Goal: Information Seeking & Learning: Learn about a topic

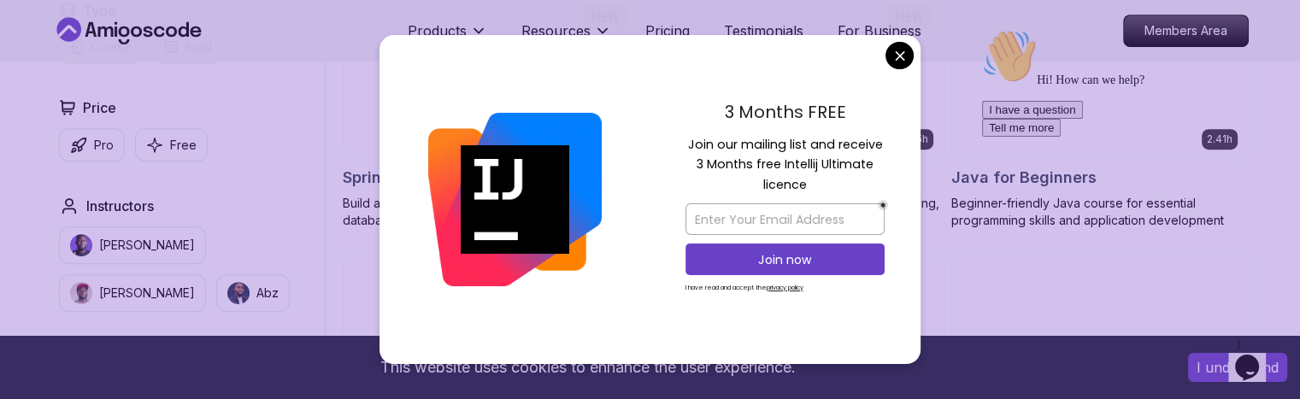
scroll to position [800, 0]
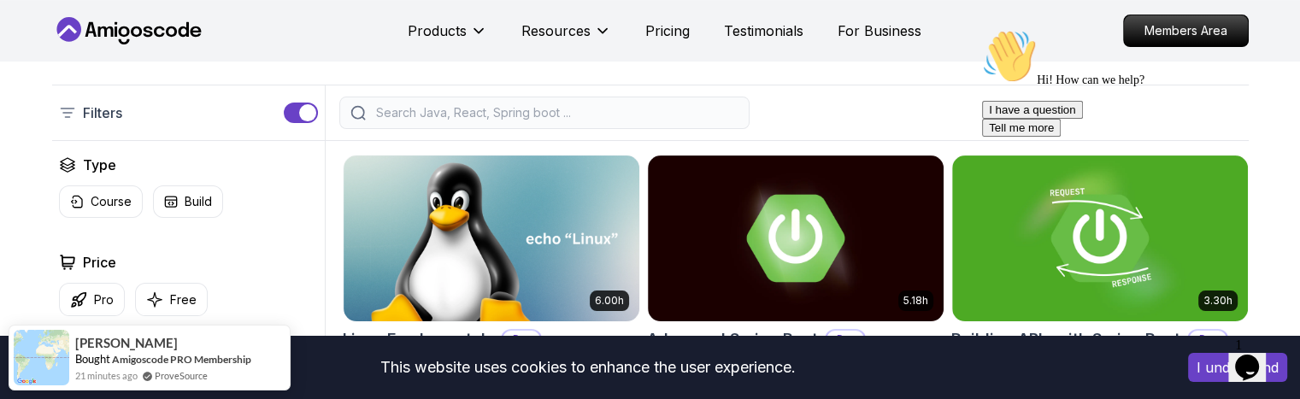
scroll to position [383, 0]
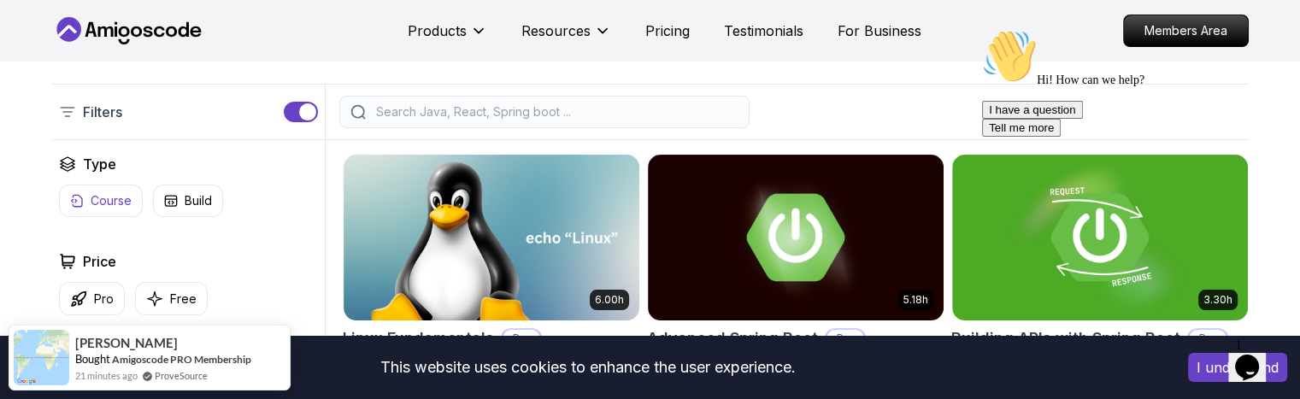
click at [119, 205] on p "Course" at bounding box center [111, 200] width 41 height 17
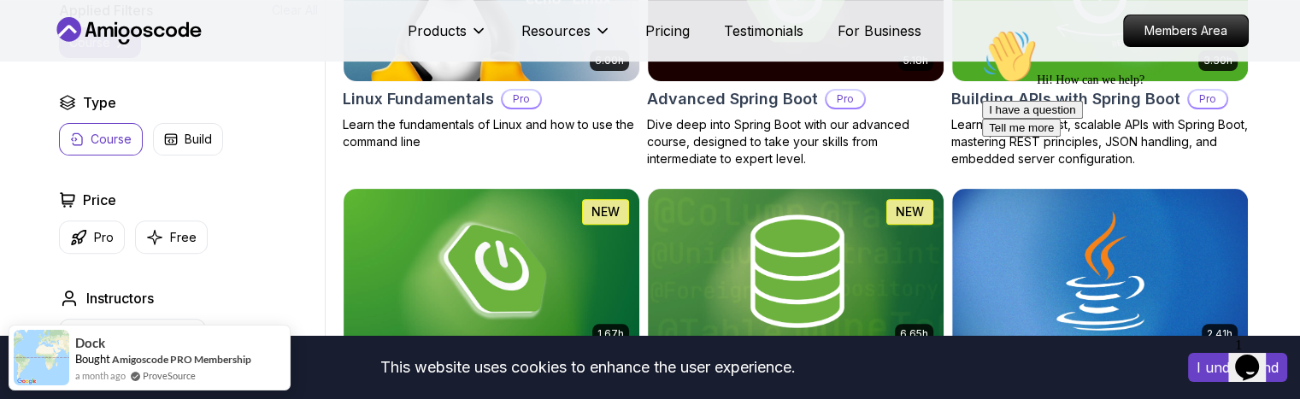
scroll to position [635, 0]
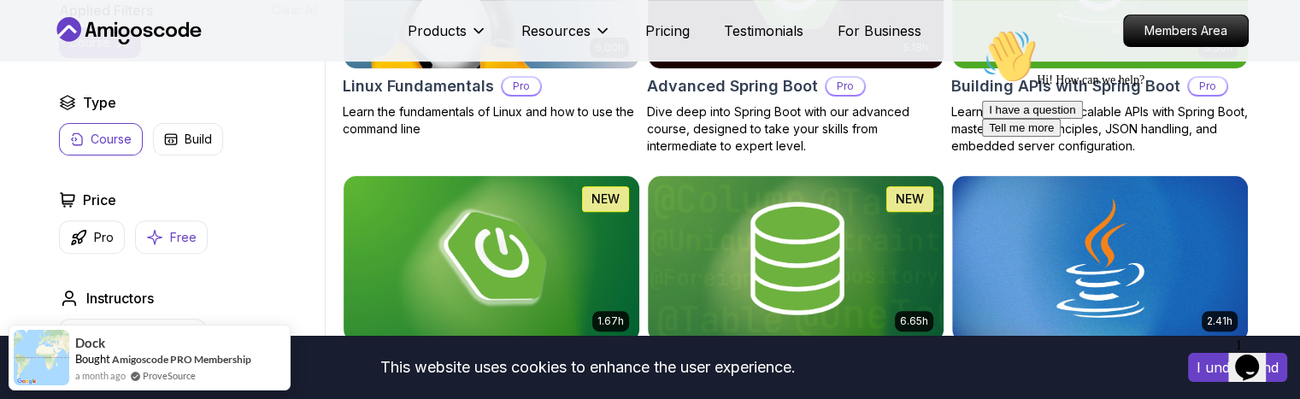
click at [196, 242] on p "Free" at bounding box center [183, 237] width 26 height 17
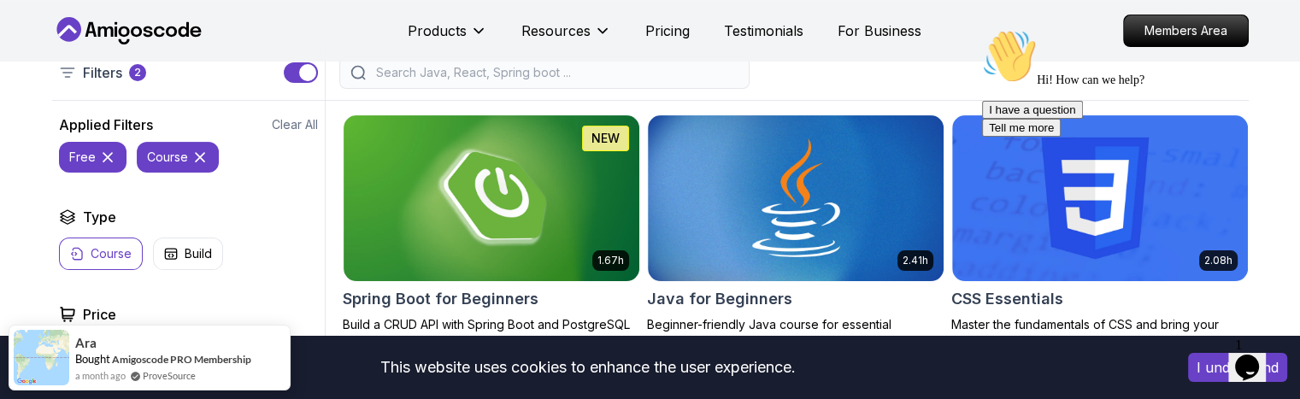
scroll to position [501, 0]
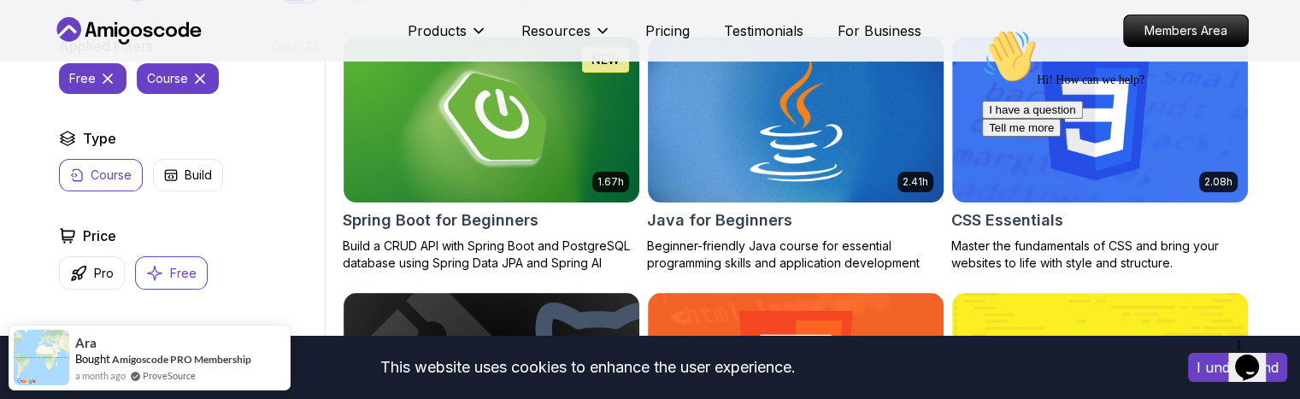
click at [818, 186] on img at bounding box center [795, 118] width 310 height 173
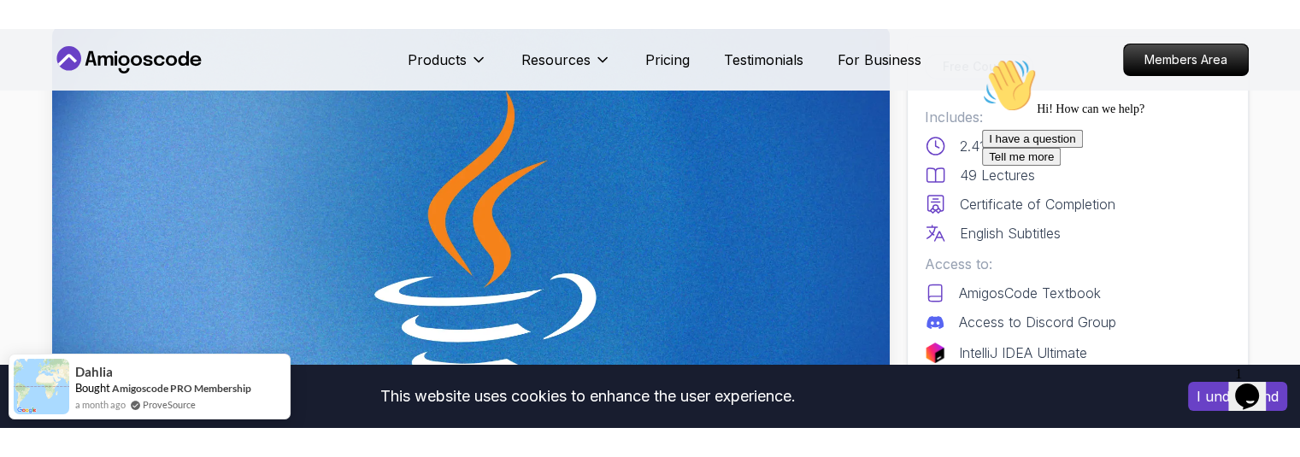
scroll to position [108, 0]
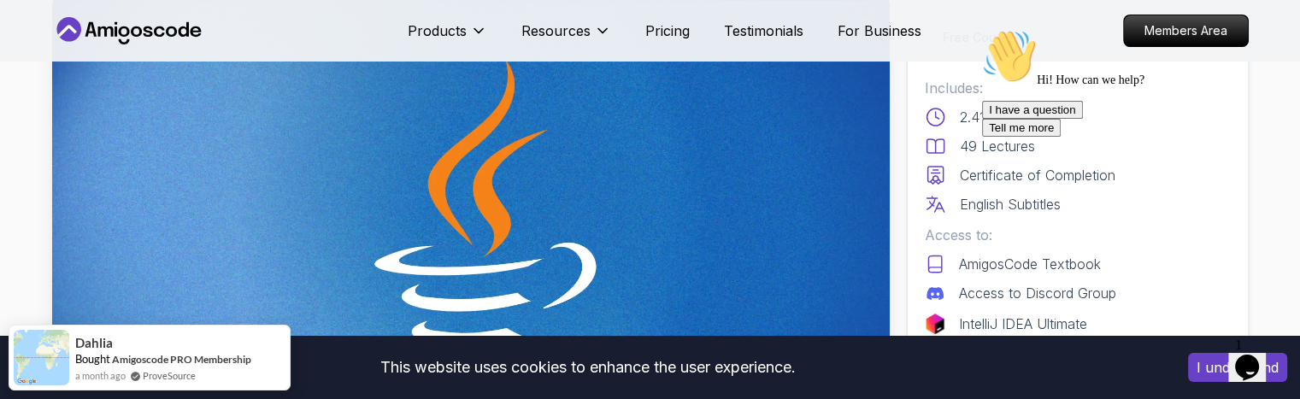
click at [1254, 29] on div at bounding box center [1136, 29] width 308 height 0
click at [1279, 137] on div "Hi! How can we help? I have a question Tell me more" at bounding box center [1136, 83] width 308 height 108
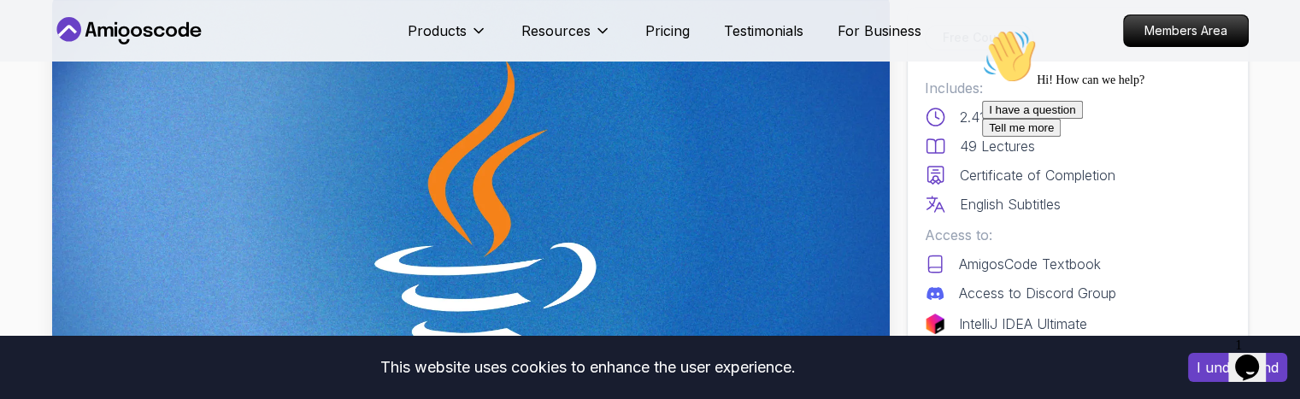
click at [1107, 384] on div "This website uses cookies to enhance the user experience. I understand" at bounding box center [650, 367] width 1300 height 63
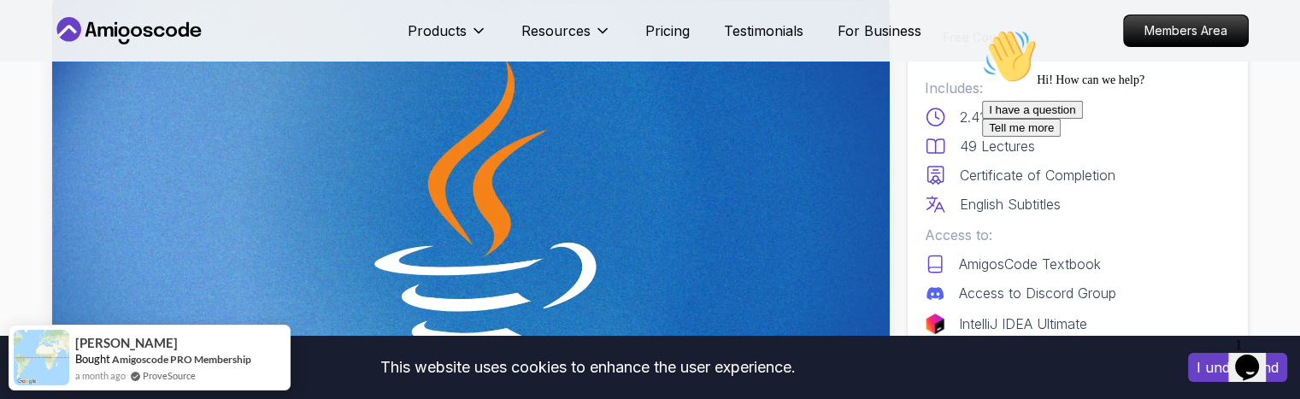
click at [1107, 384] on div "This website uses cookies to enhance the user experience. I understand" at bounding box center [650, 367] width 1300 height 63
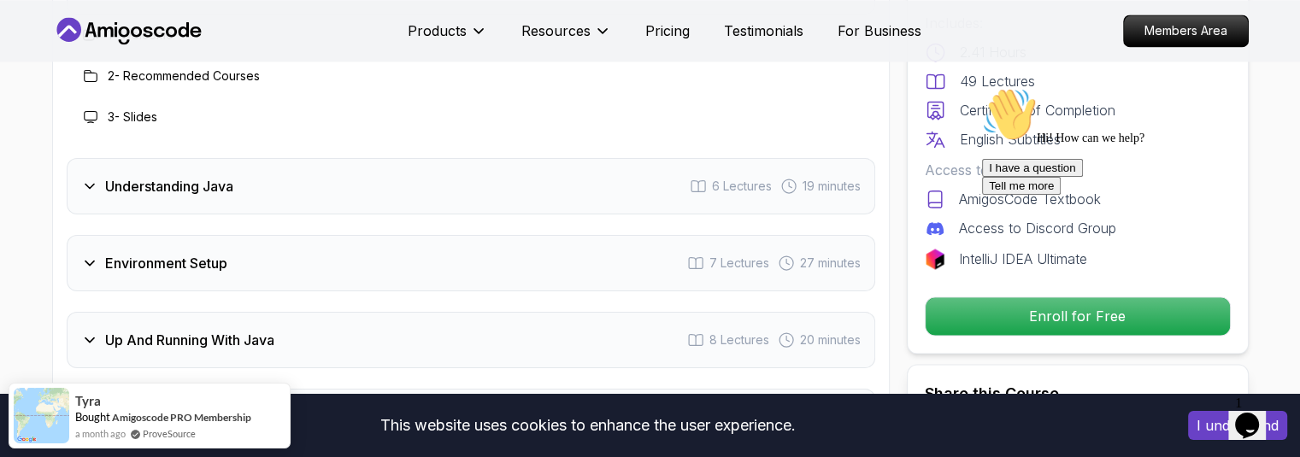
scroll to position [2618, 0]
click at [545, 157] on div "Understanding Java 6 Lectures 19 minutes" at bounding box center [471, 185] width 808 height 56
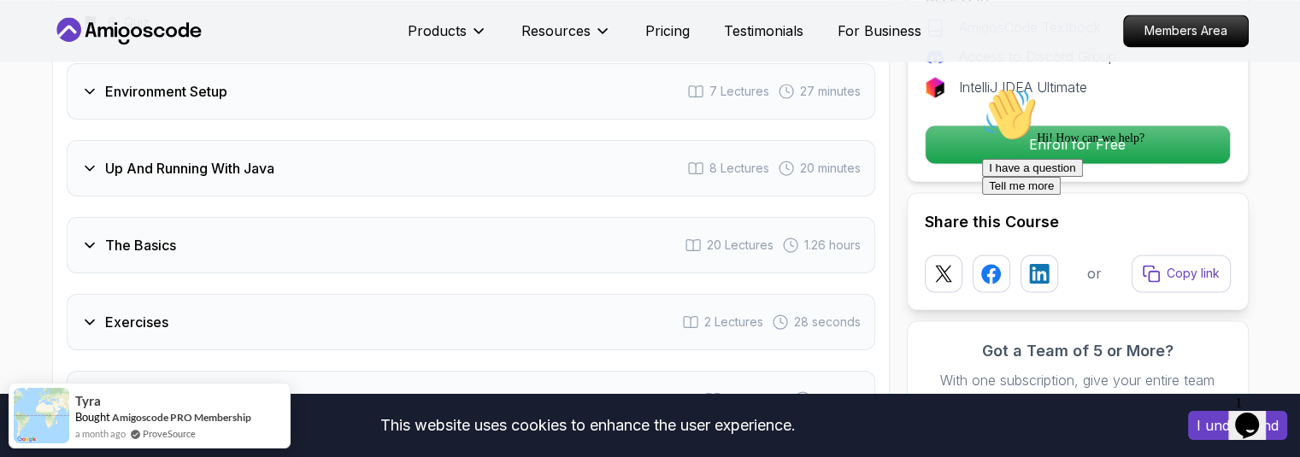
scroll to position [2977, 0]
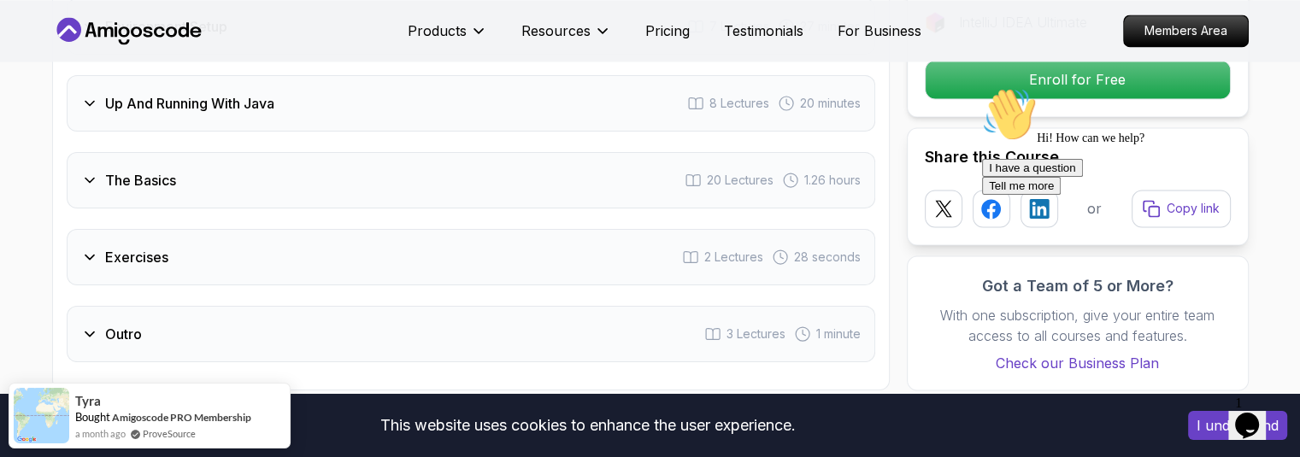
click at [542, 152] on div "The Basics 20 Lectures 1.26 hours" at bounding box center [471, 180] width 808 height 56
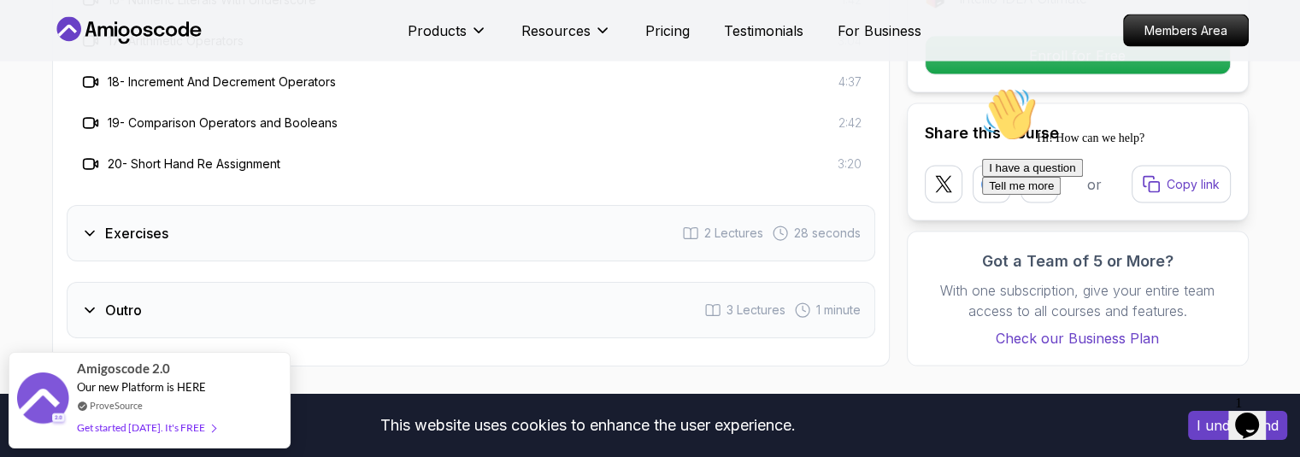
scroll to position [3578, 0]
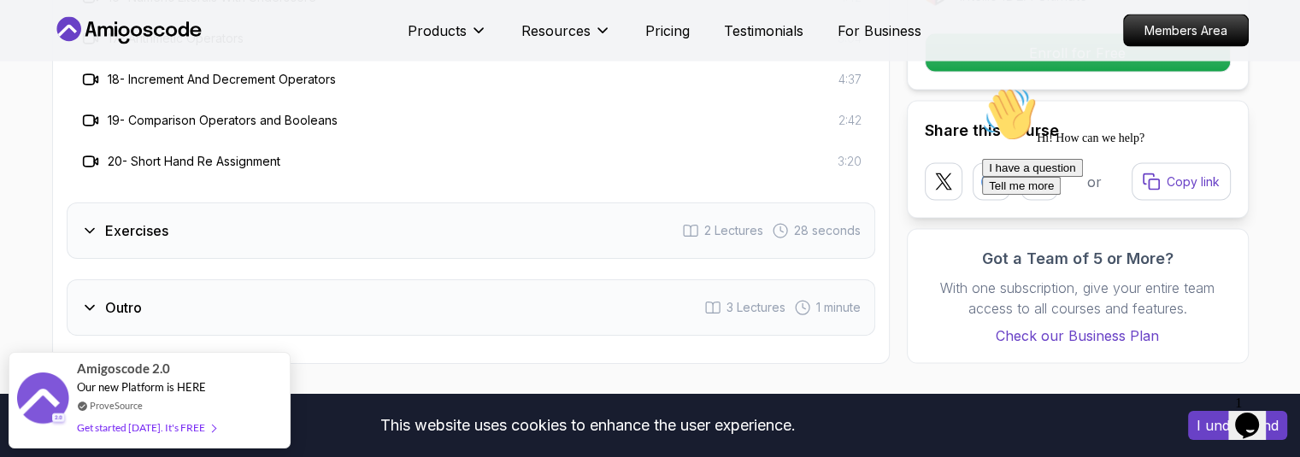
drag, startPoint x: 542, startPoint y: 116, endPoint x: 465, endPoint y: 205, distance: 117.5
click at [465, 204] on div "Exercises 2 Lectures 28 seconds" at bounding box center [471, 231] width 808 height 56
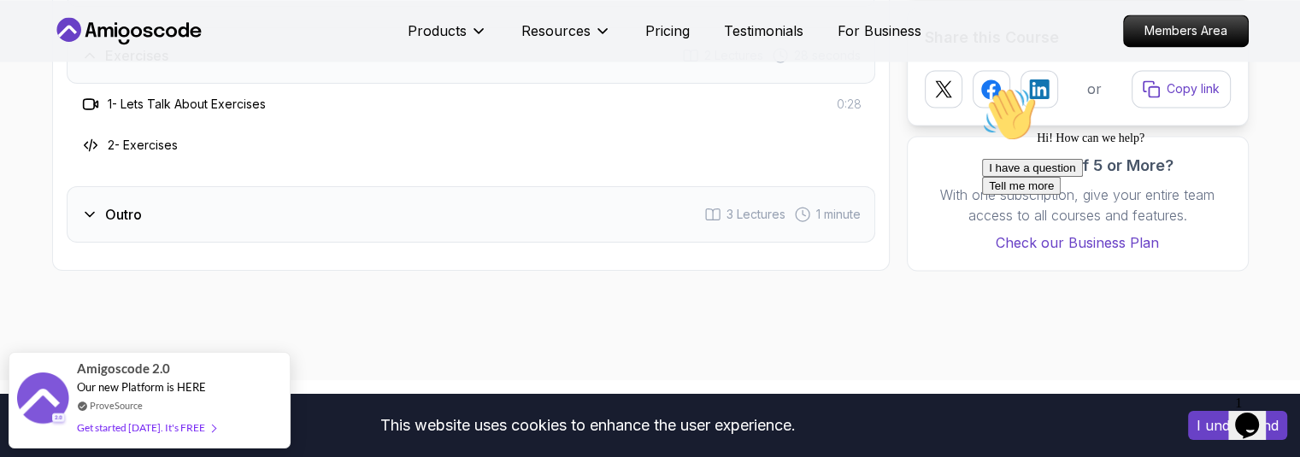
scroll to position [2931, 0]
click at [458, 188] on div "Outro 3 Lectures 1 minute" at bounding box center [471, 216] width 808 height 56
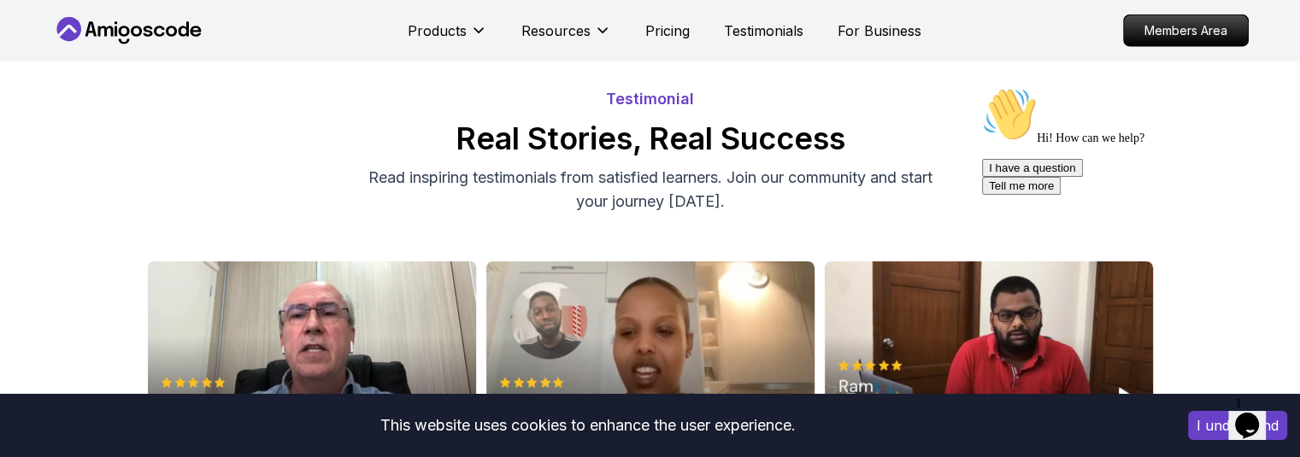
scroll to position [4158, 0]
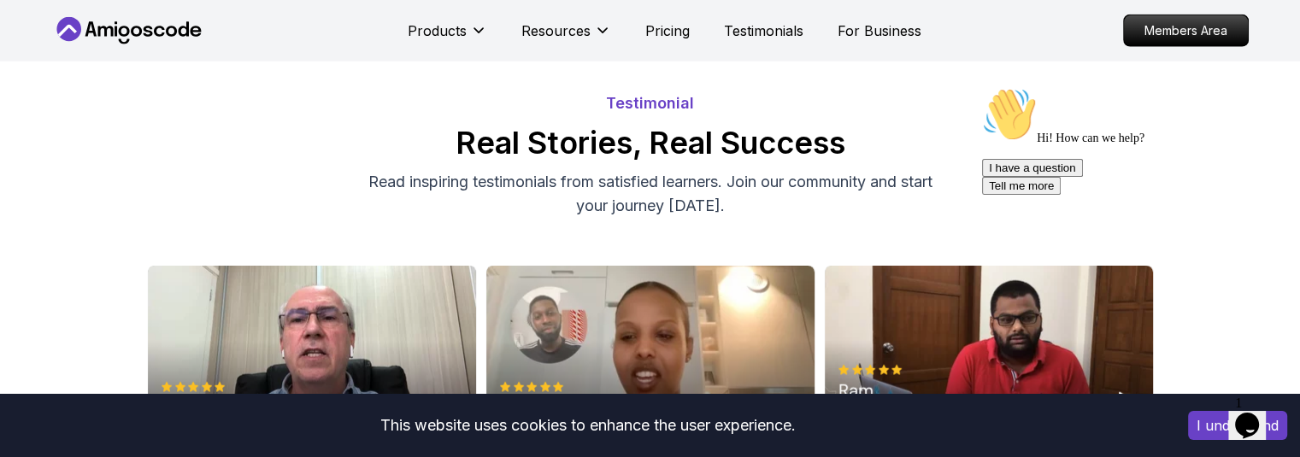
click at [1119, 195] on div "I have a question Tell me more" at bounding box center [1136, 177] width 308 height 36
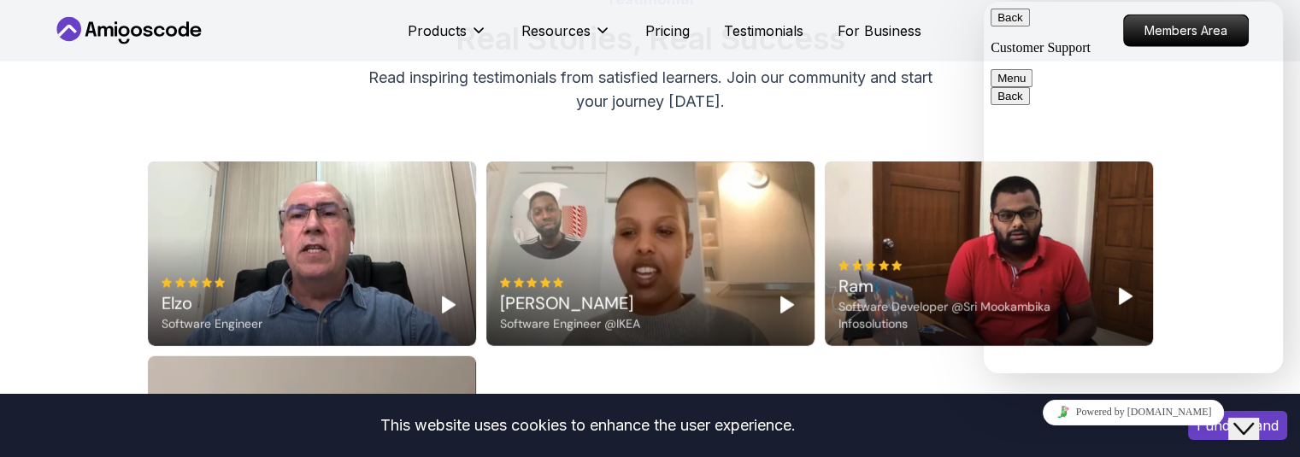
scroll to position [4262, 0]
click at [1032, 69] on button "Menu" at bounding box center [1011, 78] width 42 height 18
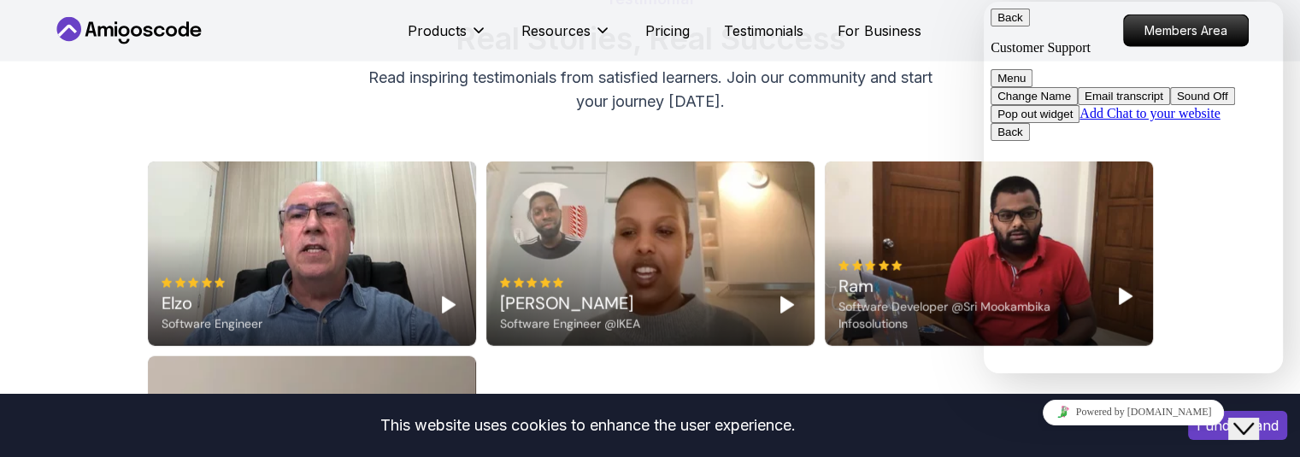
click at [968, 298] on div "Software Developer @Sri Mookambika Infosolutions" at bounding box center [968, 315] width 260 height 34
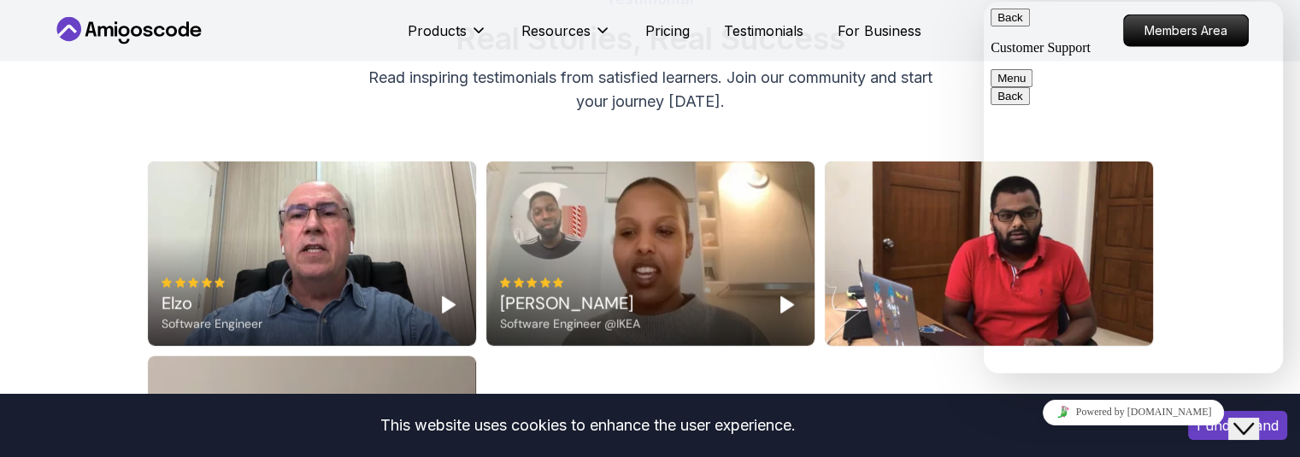
click at [925, 195] on div at bounding box center [989, 253] width 328 height 185
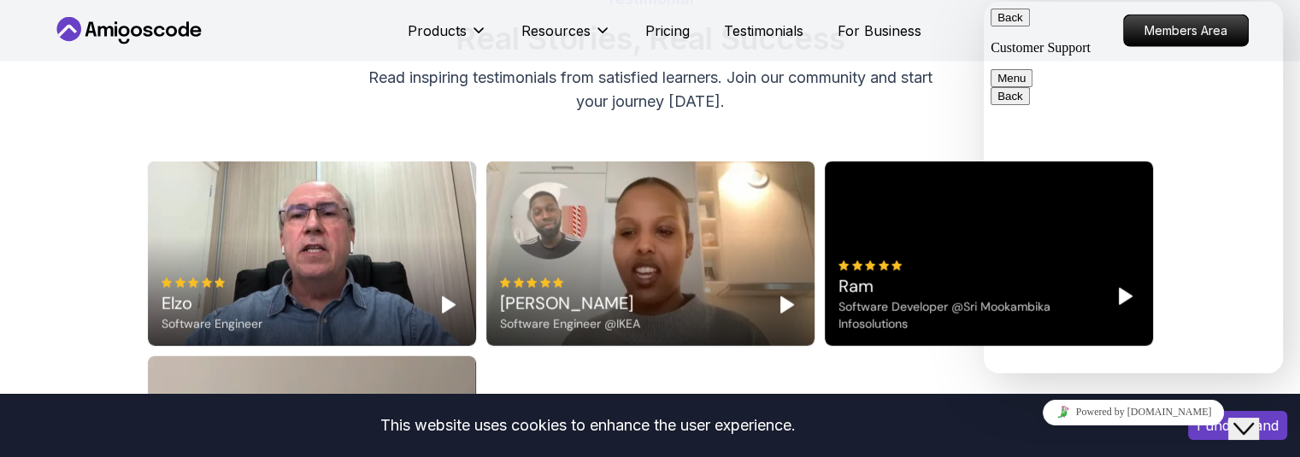
click at [1254, 384] on div "Close Chat This icon closes the chat window." at bounding box center [1243, 429] width 21 height 21
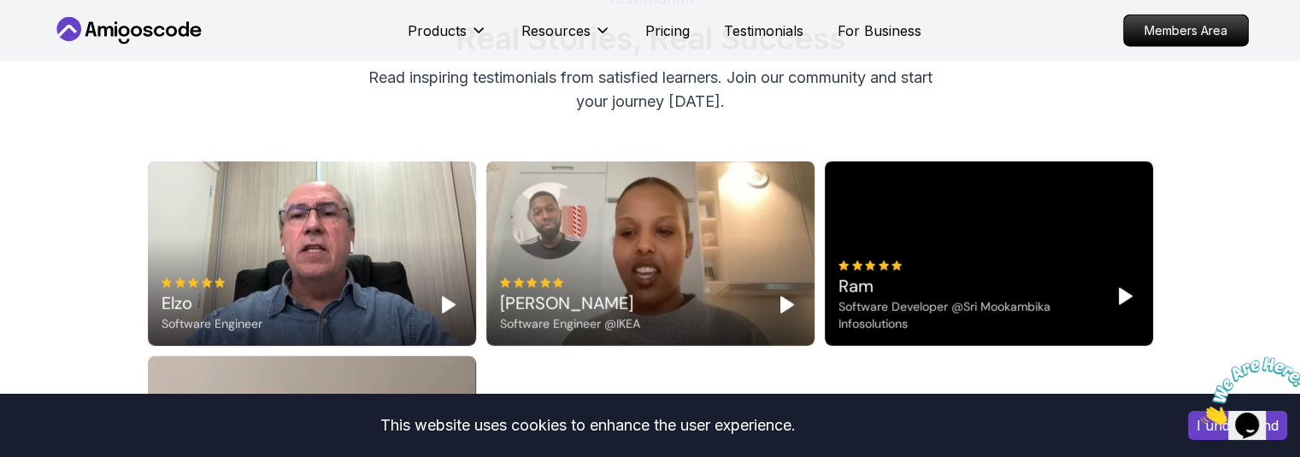
click at [1128, 289] on polygon "Play" at bounding box center [1125, 296] width 12 height 15
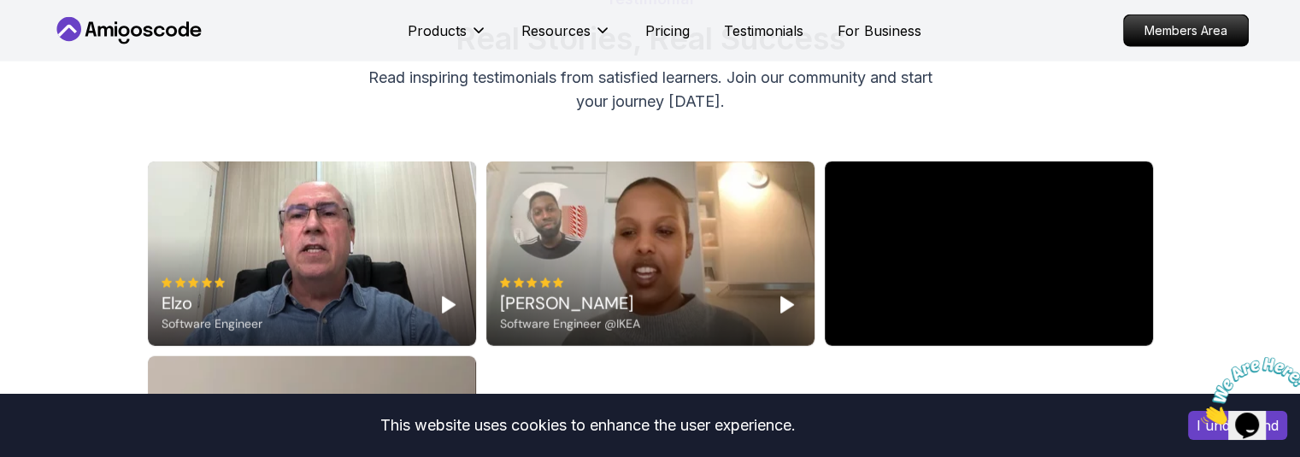
click at [783, 295] on icon "Play" at bounding box center [786, 305] width 21 height 21
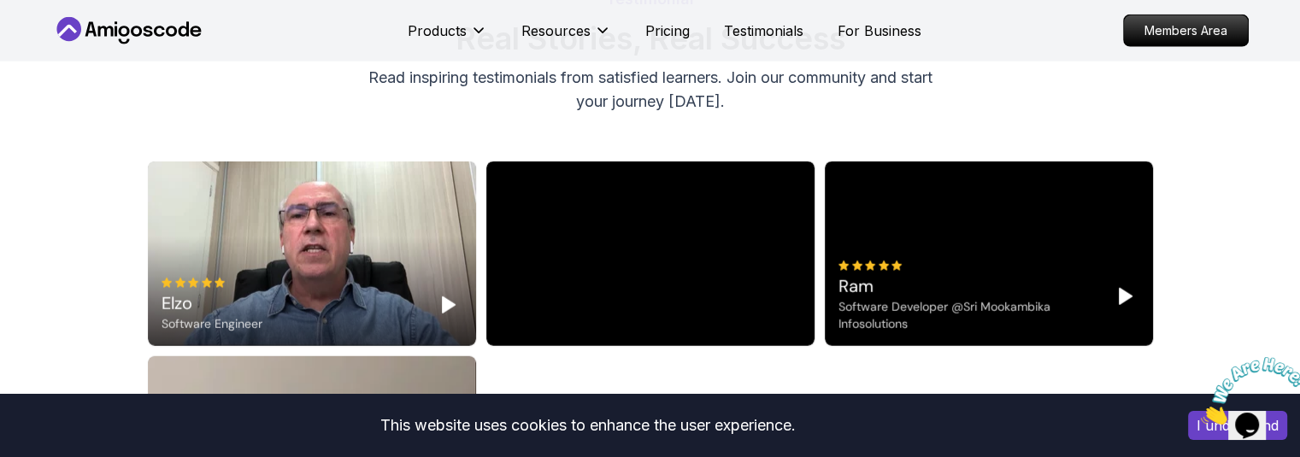
click at [1116, 286] on icon "Play" at bounding box center [1124, 296] width 21 height 21
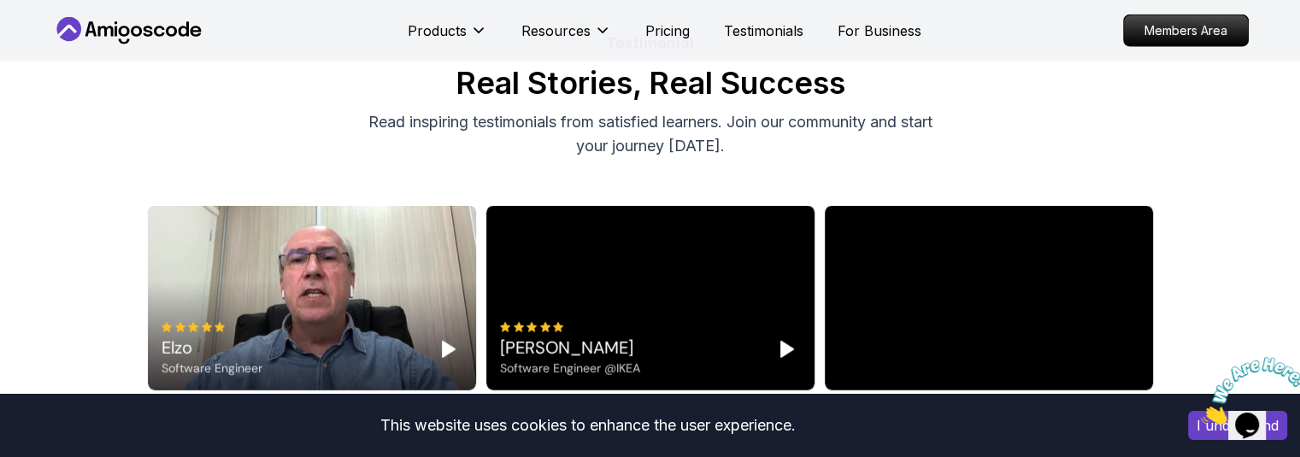
scroll to position [4218, 0]
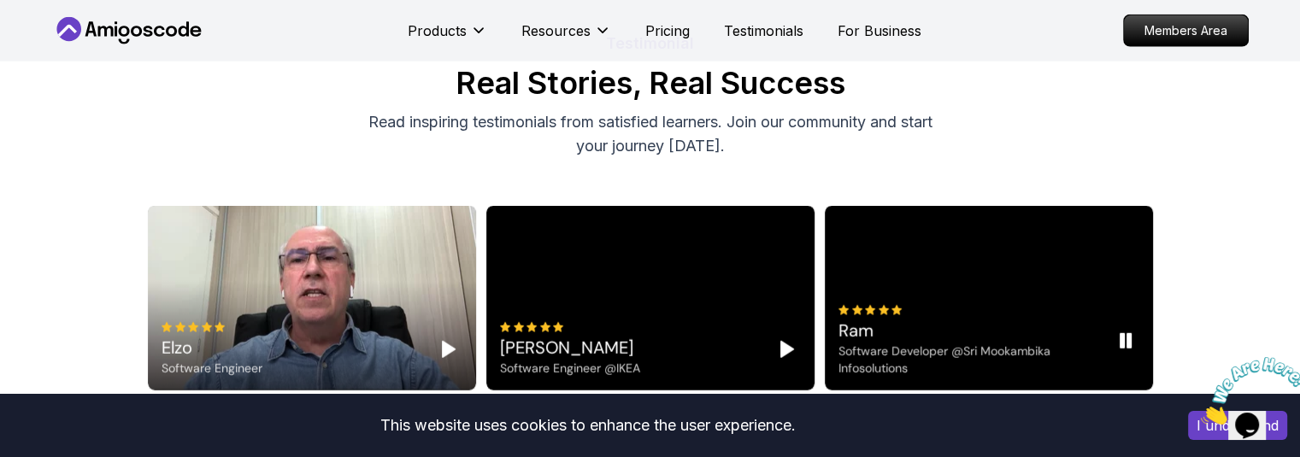
click at [1124, 331] on icon "Pause" at bounding box center [1124, 341] width 21 height 21
click at [1124, 333] on polygon "Play" at bounding box center [1125, 340] width 12 height 15
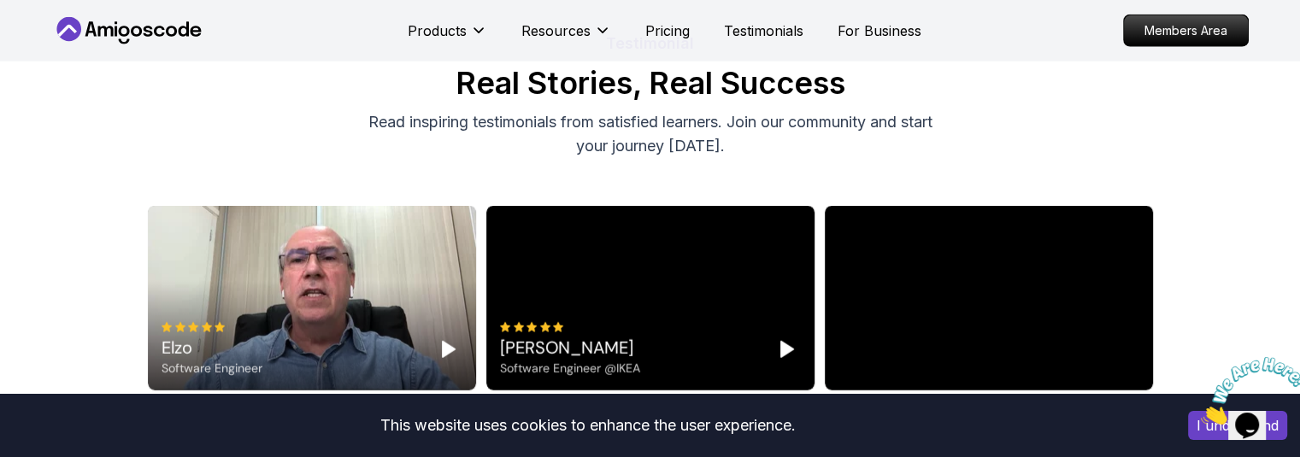
click at [1124, 291] on video at bounding box center [989, 298] width 328 height 185
click at [1124, 291] on div at bounding box center [989, 298] width 328 height 185
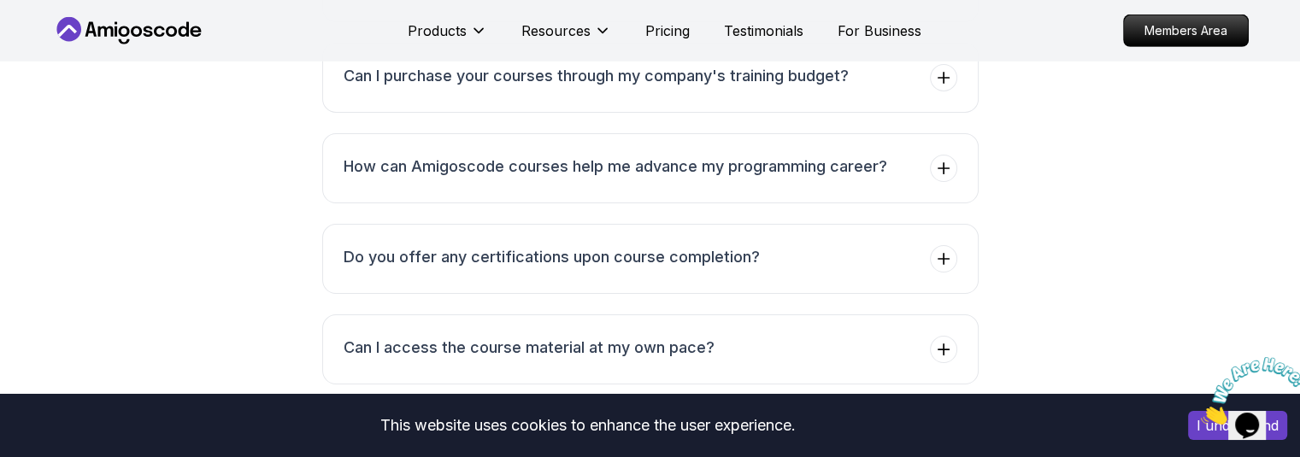
scroll to position [5642, 0]
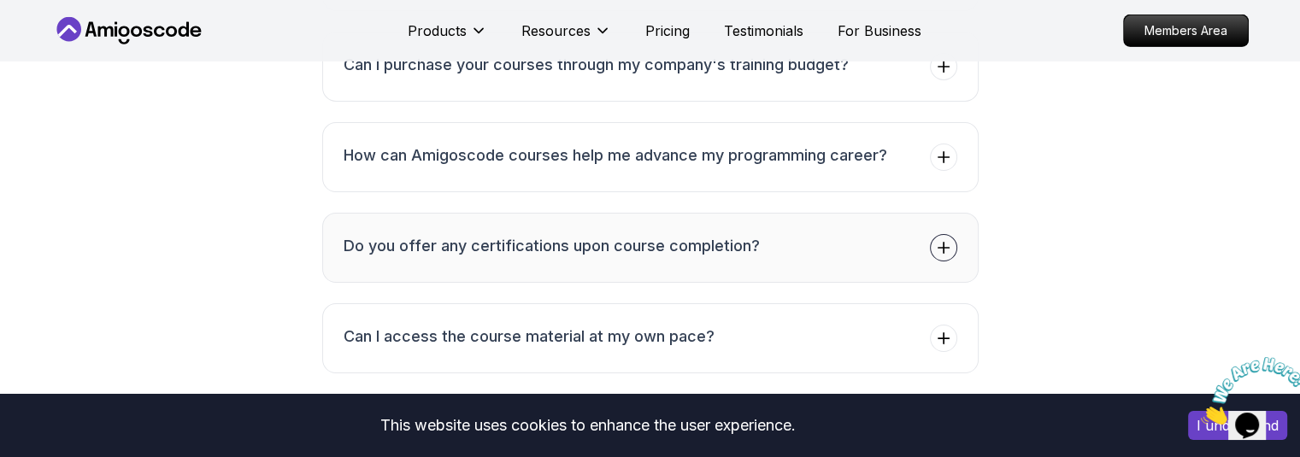
click at [968, 213] on button "Do you offer any certifications upon course completion?" at bounding box center [650, 248] width 656 height 70
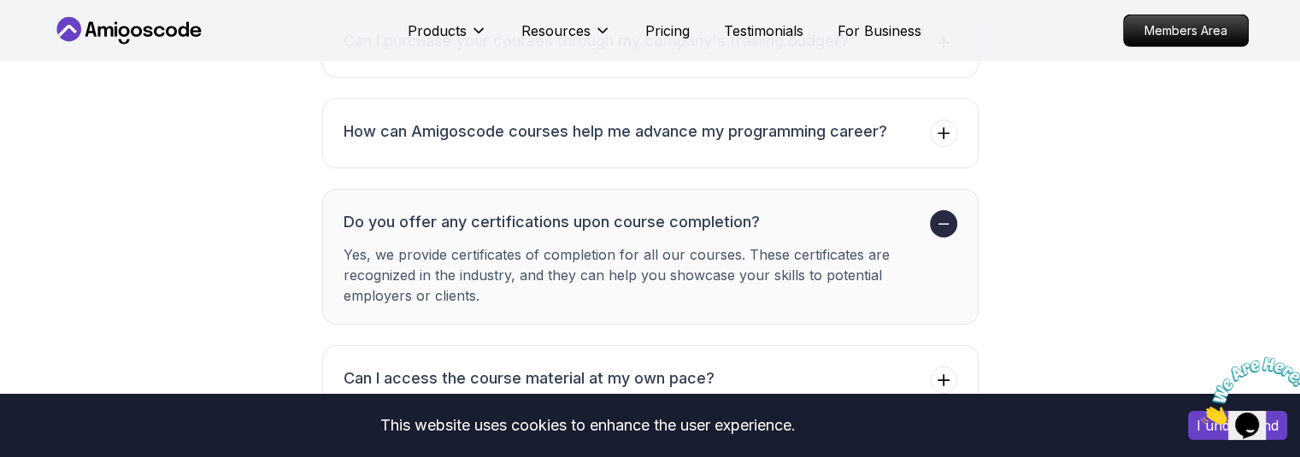
scroll to position [5574, 0]
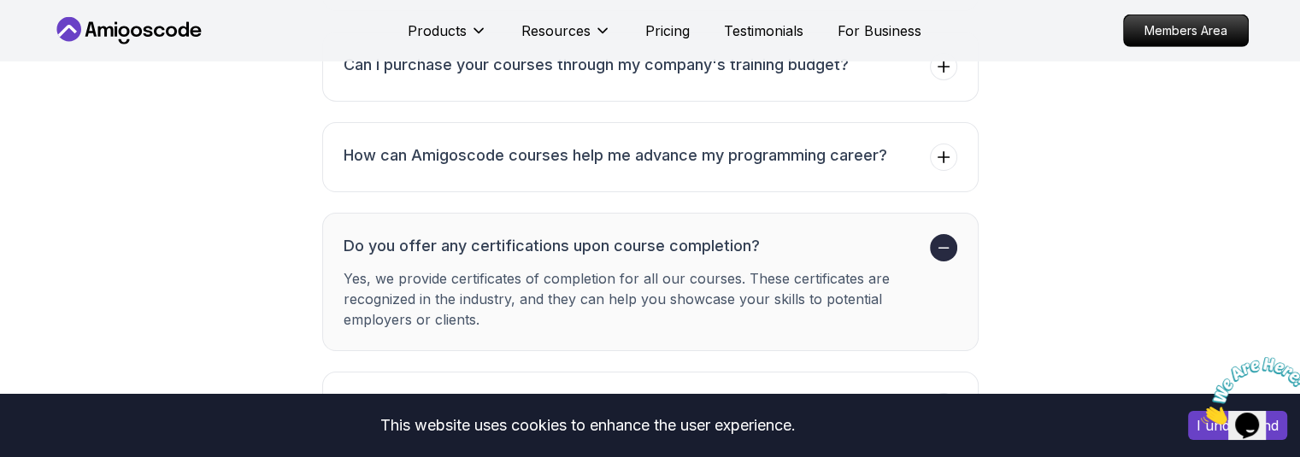
click at [968, 213] on button "Do you offer any certifications upon course completion? Yes, we provide certifi…" at bounding box center [650, 282] width 656 height 138
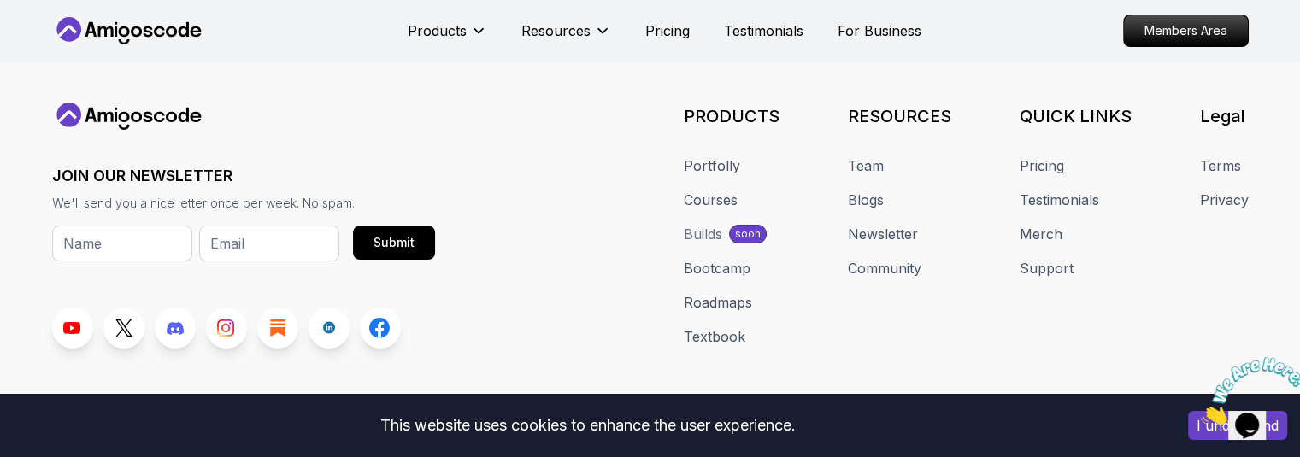
scroll to position [7130, 0]
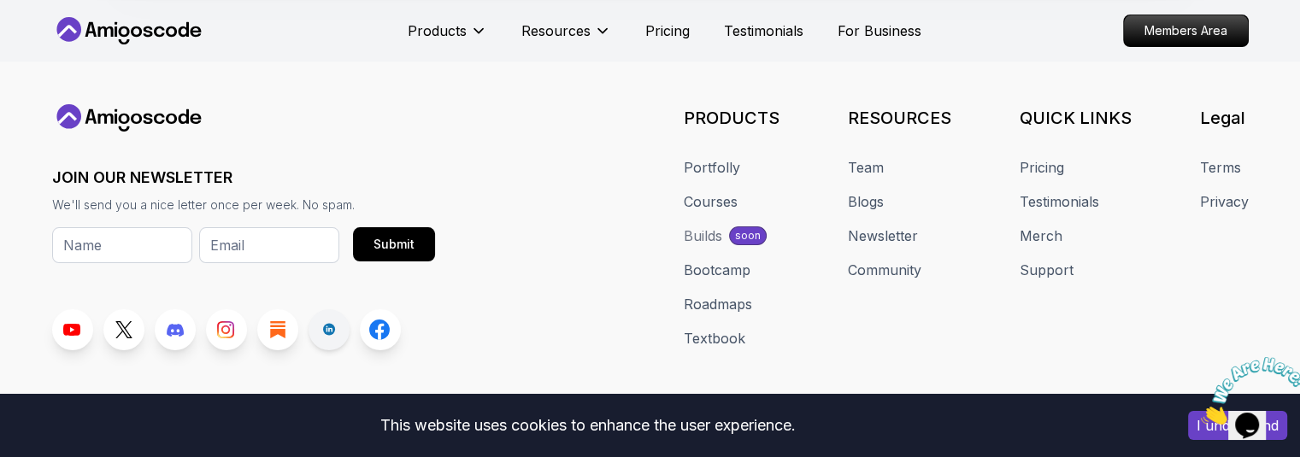
click at [335, 309] on link at bounding box center [328, 329] width 41 height 41
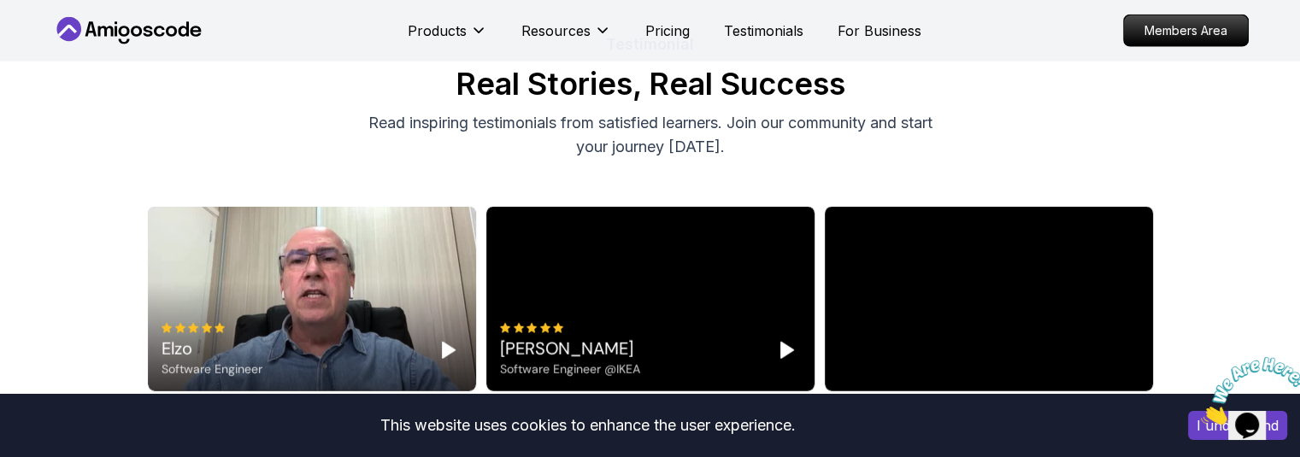
scroll to position [4221, 0]
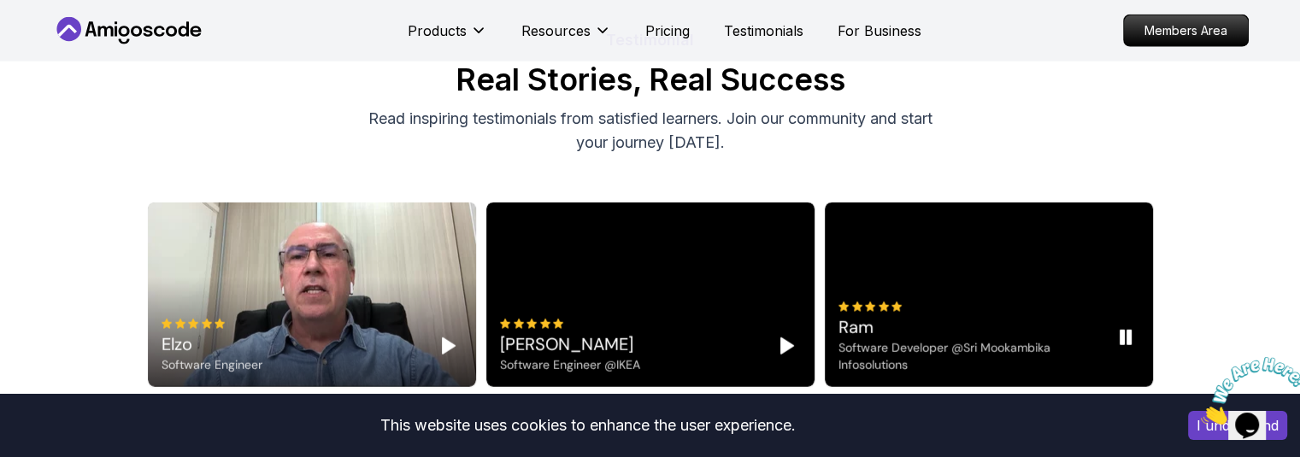
click at [1124, 327] on icon "Pause" at bounding box center [1124, 337] width 21 height 21
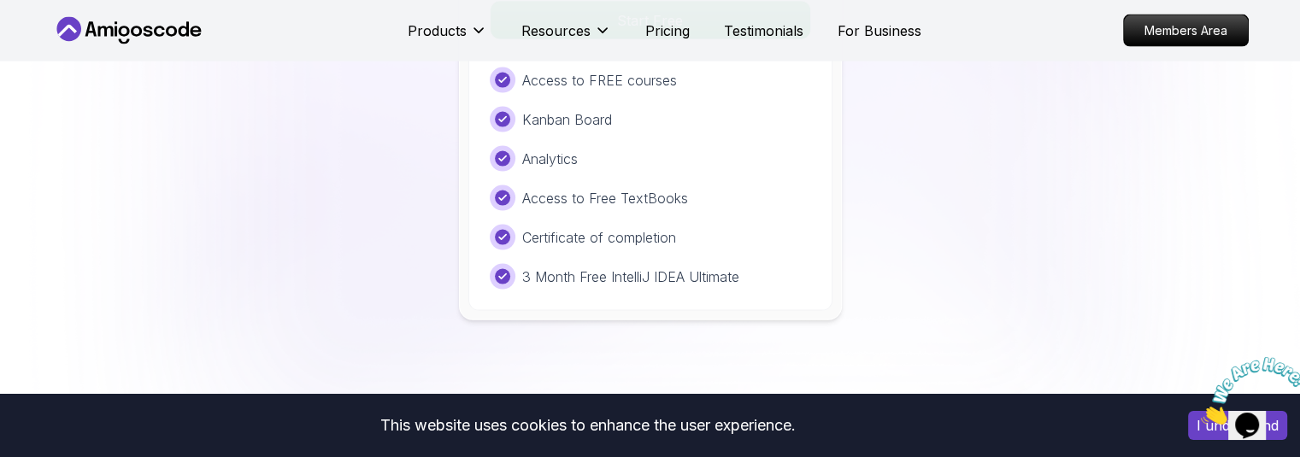
scroll to position [3743, 0]
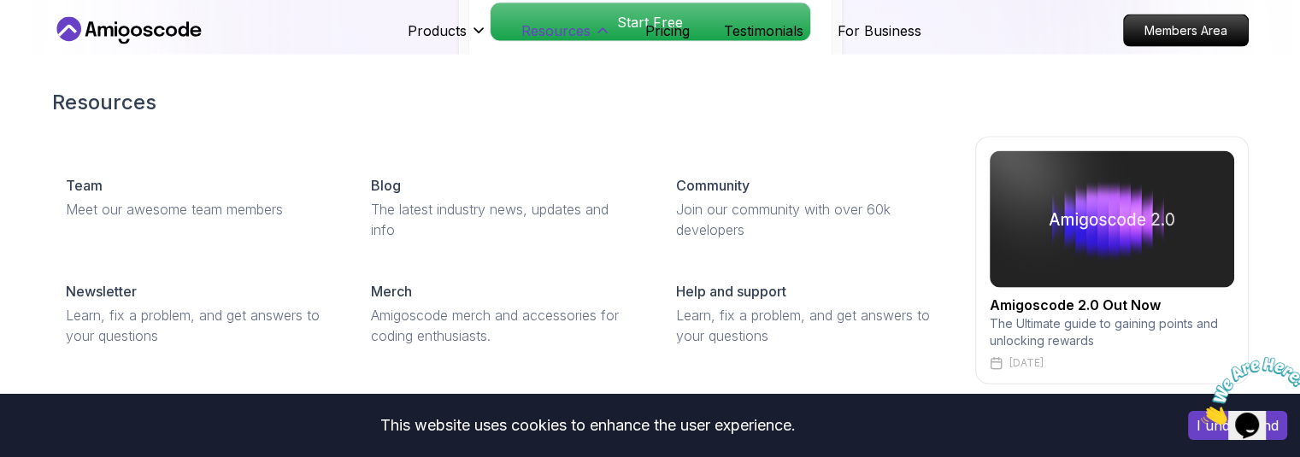
click at [582, 23] on p "Resources" at bounding box center [555, 31] width 69 height 21
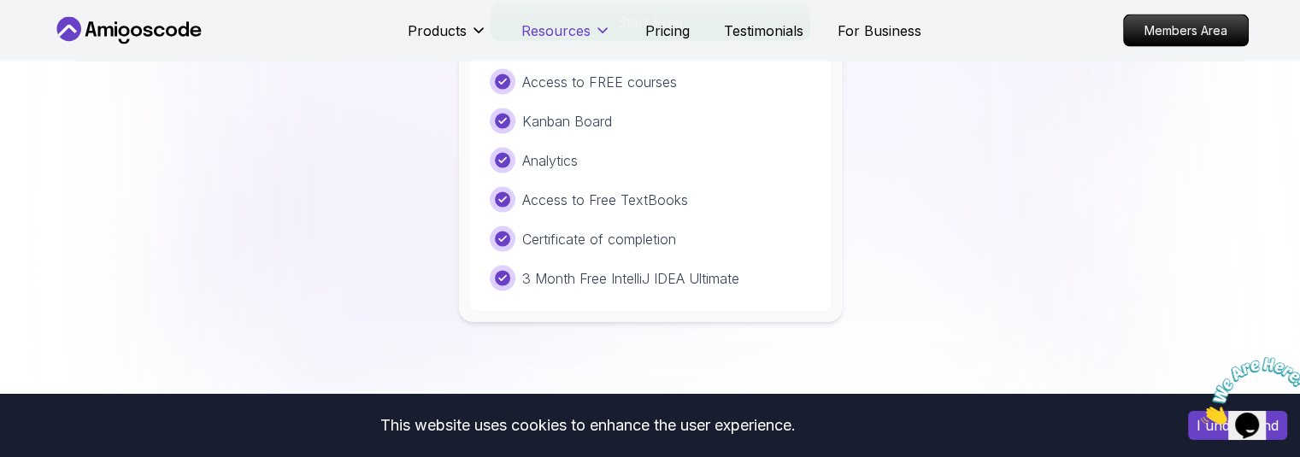
click at [582, 23] on p "Resources" at bounding box center [555, 31] width 69 height 21
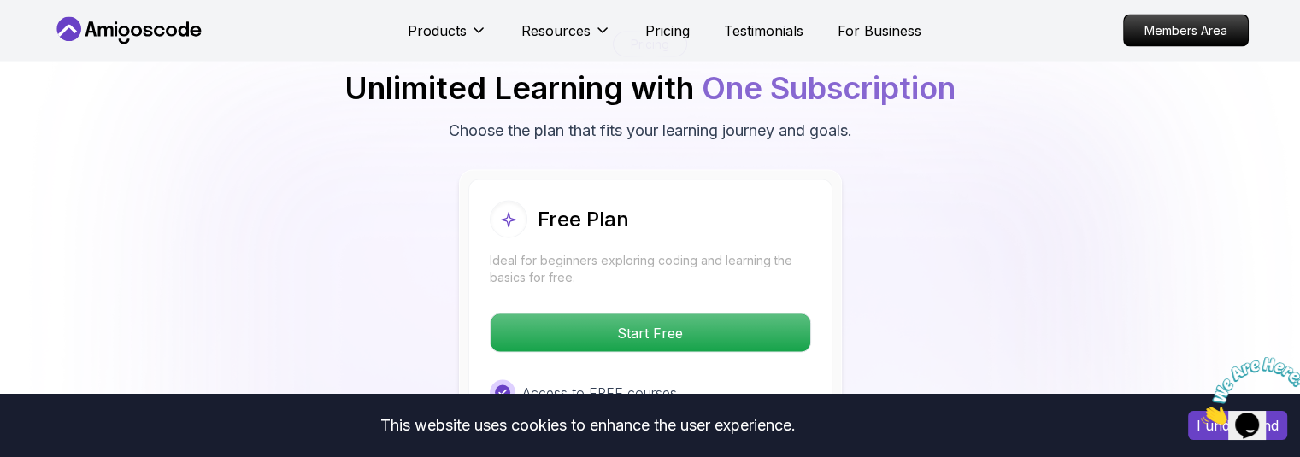
scroll to position [3431, 0]
click at [337, 197] on div "Free Plan Ideal for beginners exploring coding and learning the basics for free…" at bounding box center [650, 402] width 1196 height 463
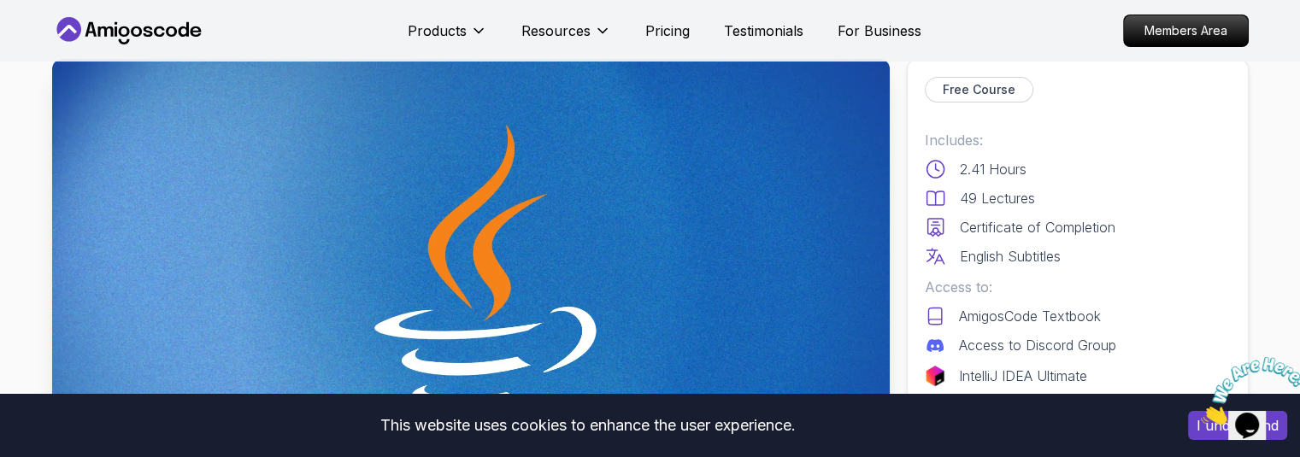
scroll to position [0, 0]
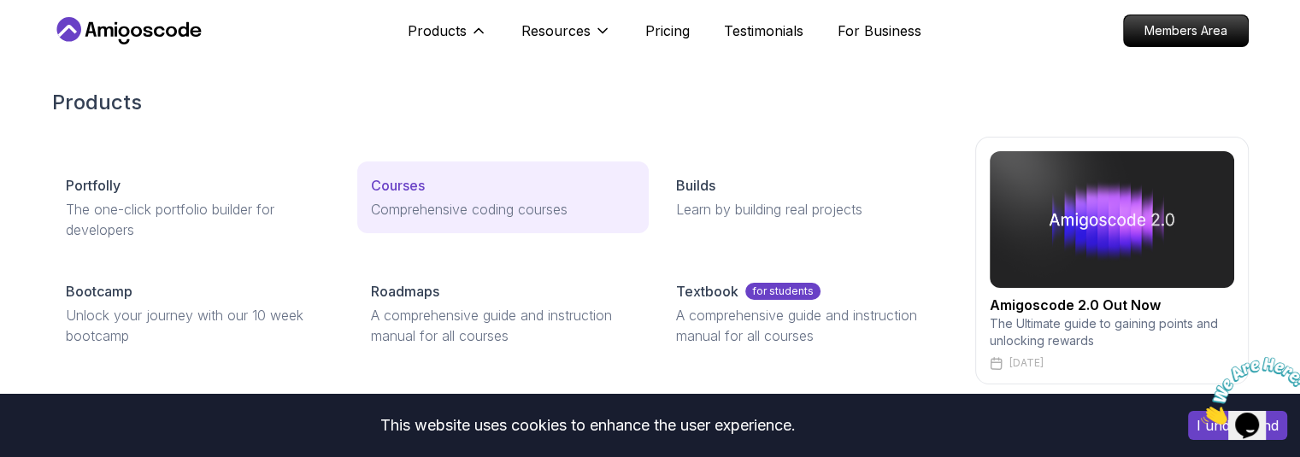
click at [410, 215] on p "Comprehensive coding courses" at bounding box center [503, 209] width 264 height 21
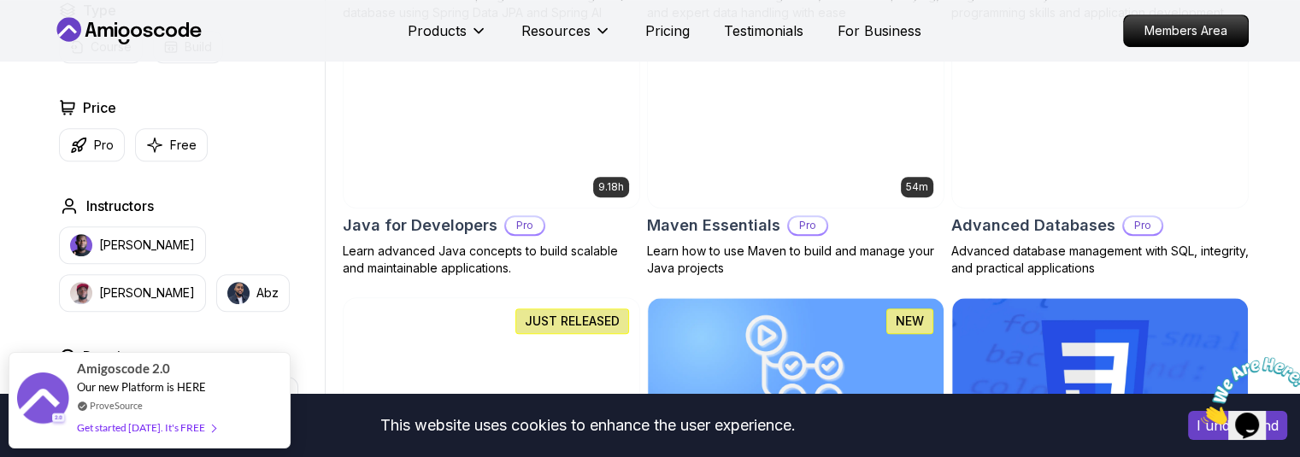
scroll to position [1029, 0]
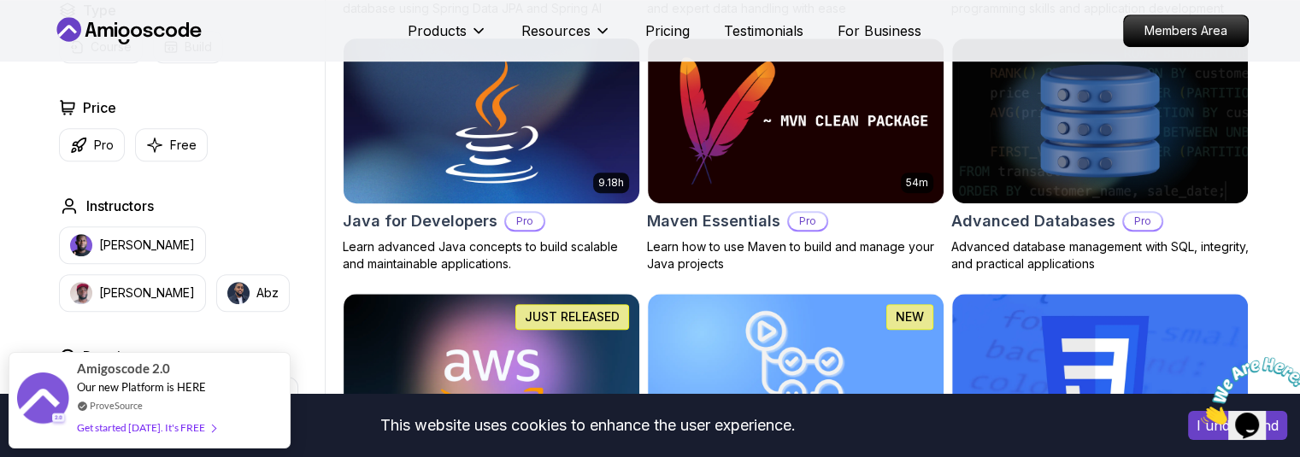
click at [446, 229] on h2 "Java for Developers" at bounding box center [420, 221] width 155 height 24
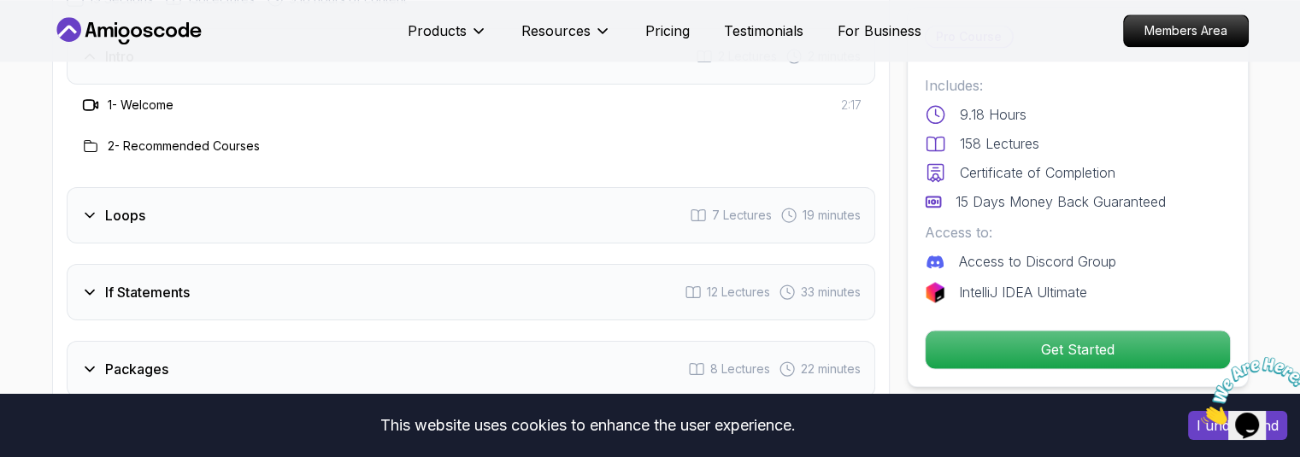
scroll to position [2314, 0]
click at [441, 186] on div "Loops 7 Lectures 19 minutes" at bounding box center [471, 213] width 808 height 56
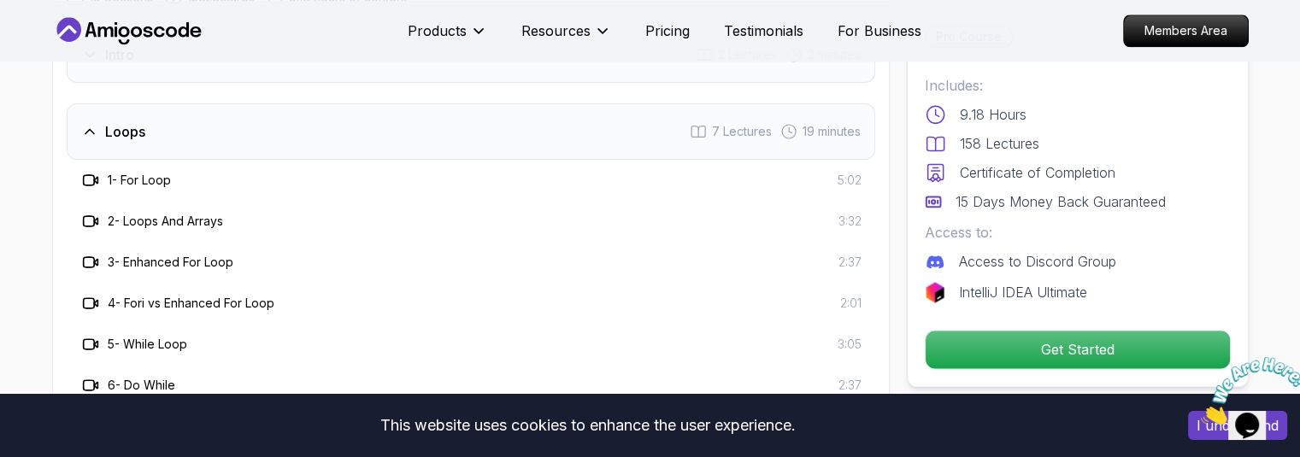
click at [405, 103] on div "Loops 7 Lectures 19 minutes" at bounding box center [471, 131] width 808 height 56
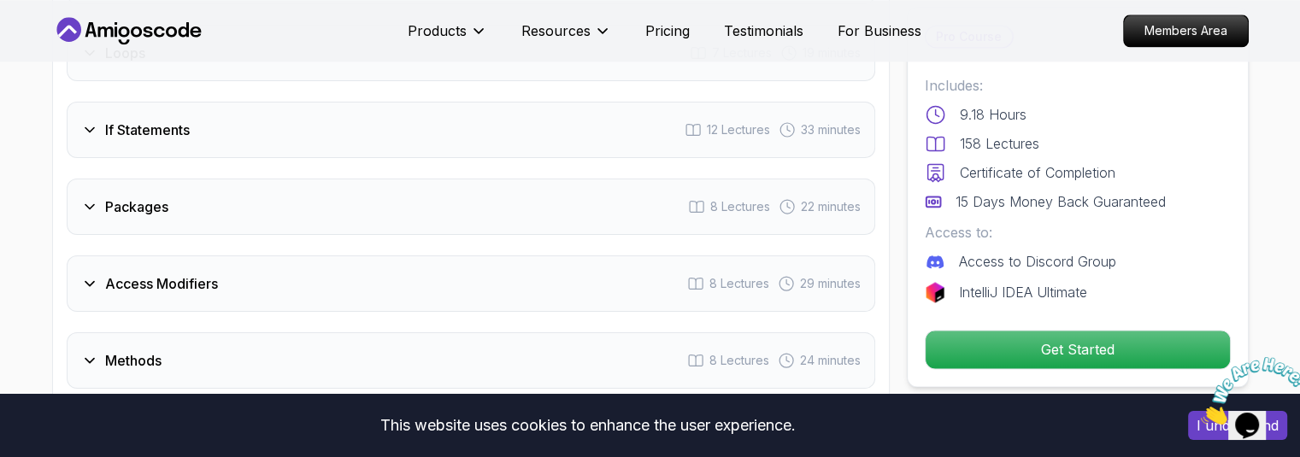
scroll to position [2410, 0]
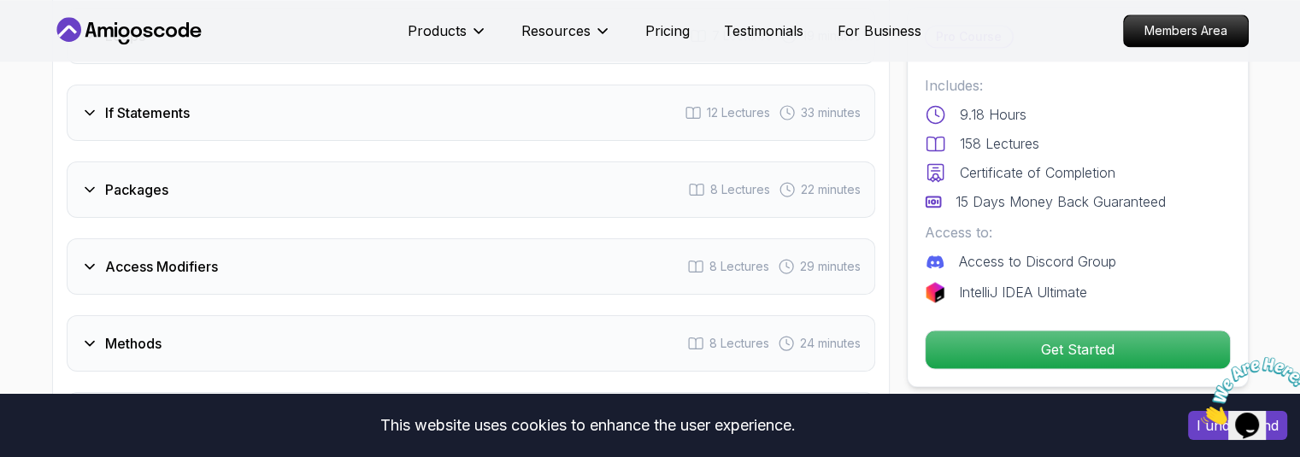
click at [378, 95] on div "If Statements 12 Lectures 33 minutes" at bounding box center [471, 113] width 808 height 56
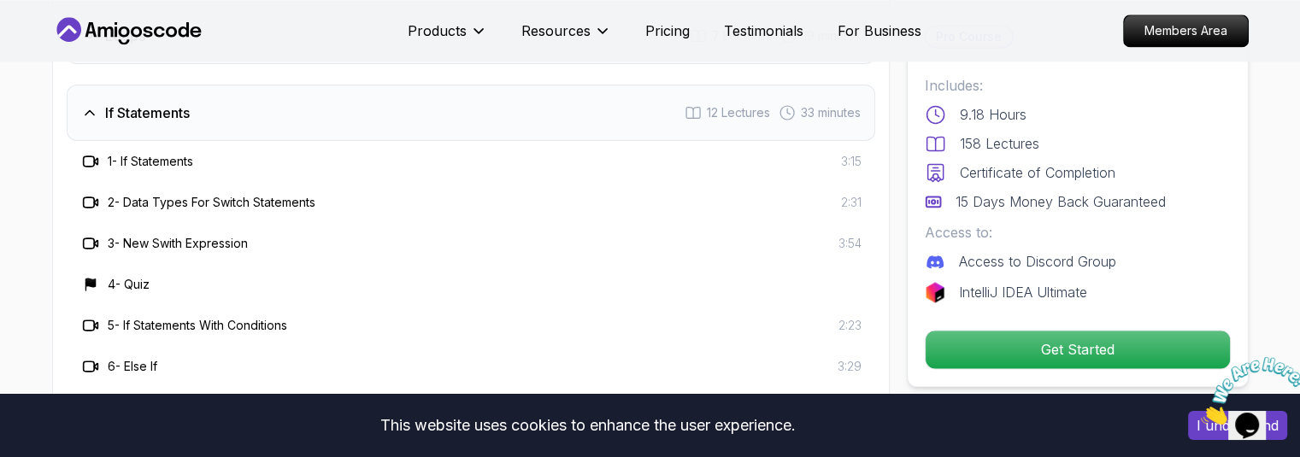
click at [359, 98] on div "If Statements 12 Lectures 33 minutes" at bounding box center [471, 113] width 808 height 56
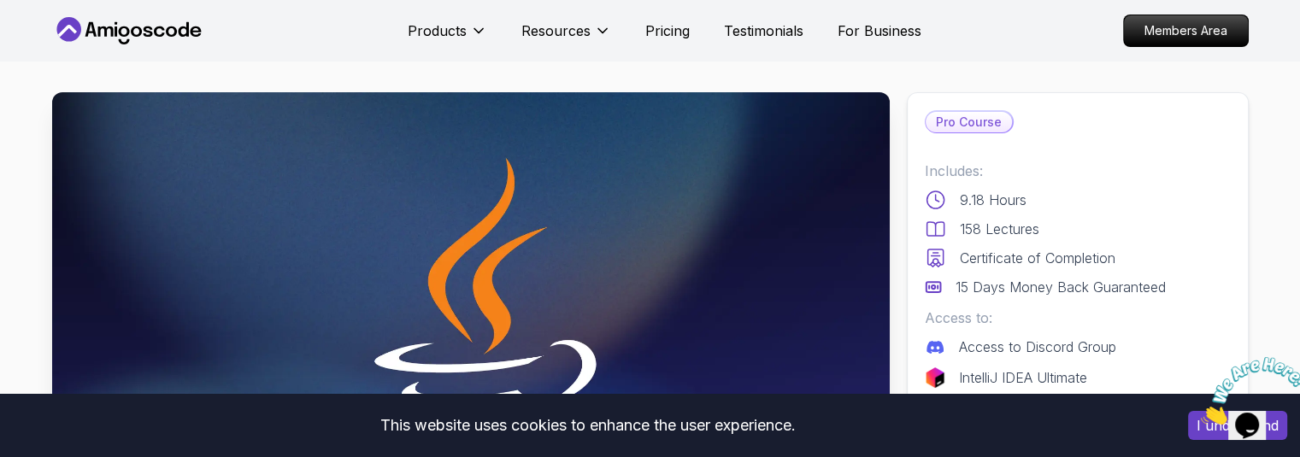
scroll to position [0, 0]
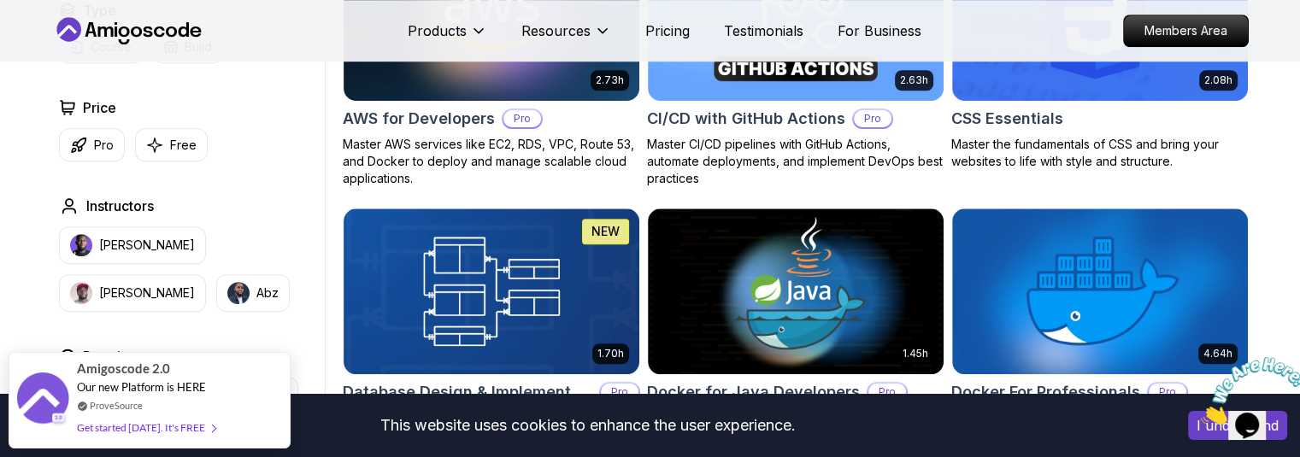
scroll to position [1388, 0]
click at [467, 131] on h2 "AWS for Developers" at bounding box center [419, 119] width 152 height 24
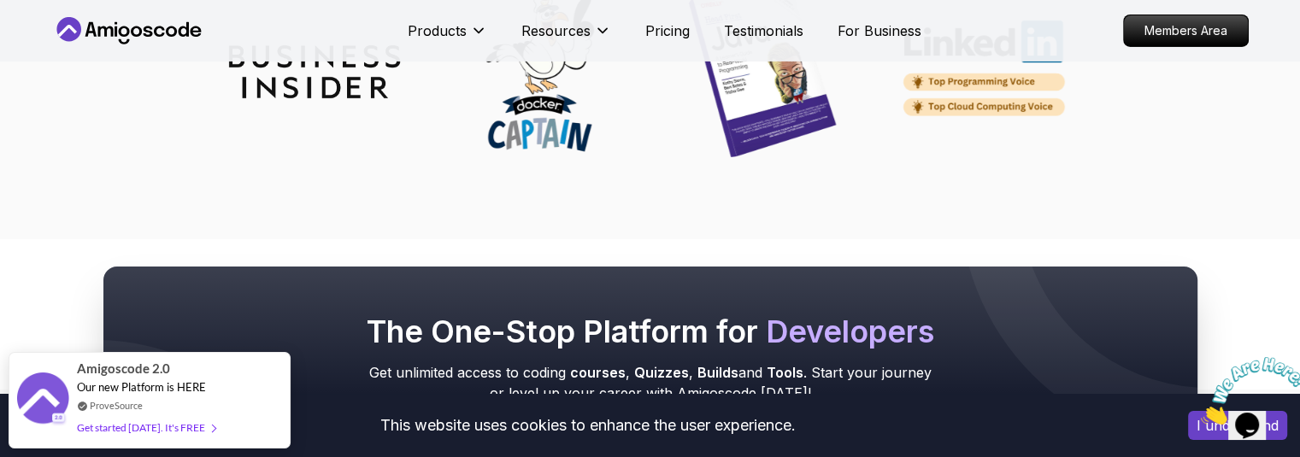
scroll to position [5940, 0]
